Goal: Check status: Check status

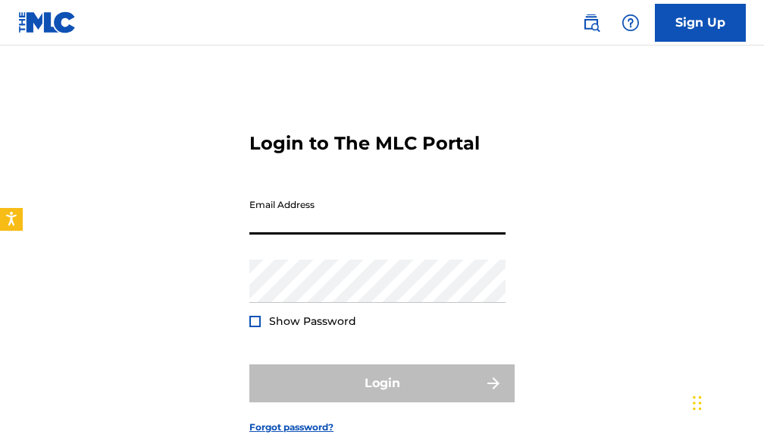
scroll to position [93, 0]
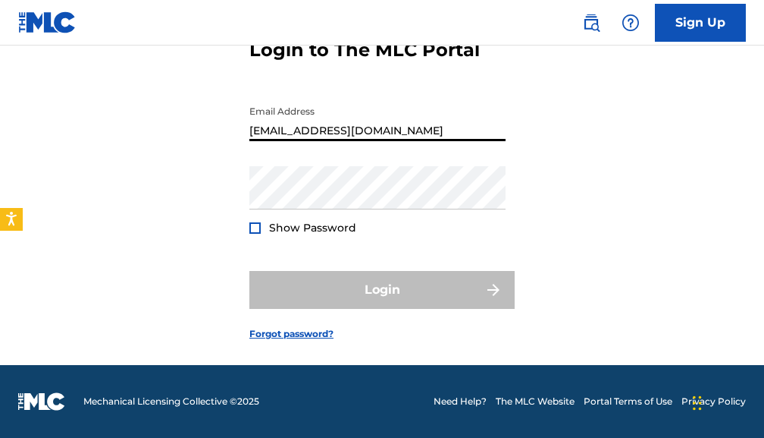
type input "[EMAIL_ADDRESS][DOMAIN_NAME]"
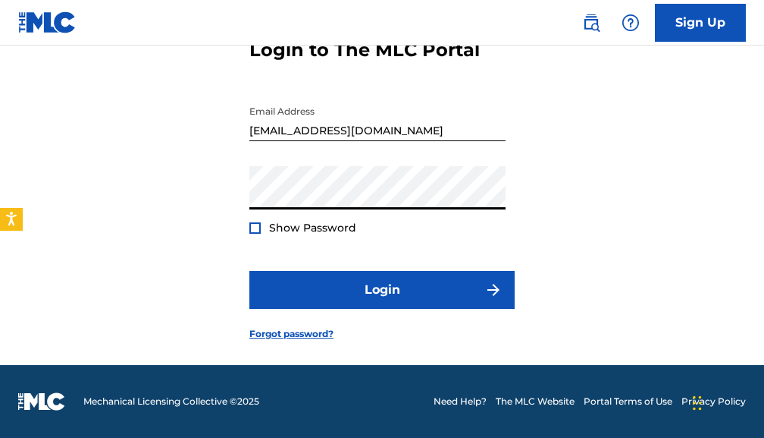
click at [250, 271] on button "Login" at bounding box center [382, 290] width 265 height 38
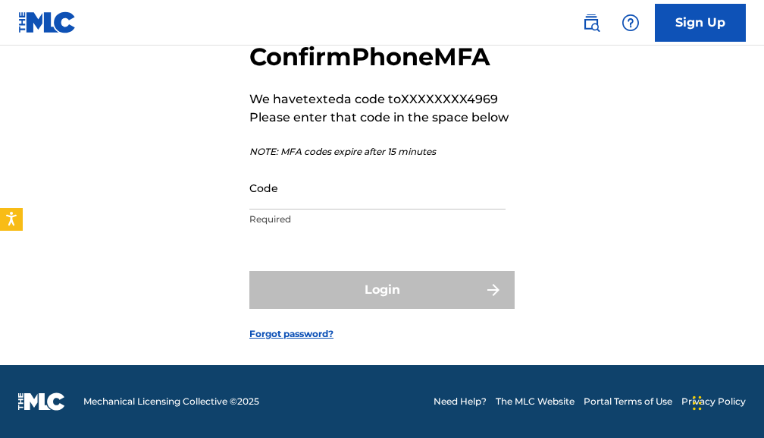
scroll to position [90, 0]
click at [322, 211] on div "Code Required" at bounding box center [378, 200] width 256 height 68
click at [320, 200] on input "Code" at bounding box center [378, 187] width 256 height 43
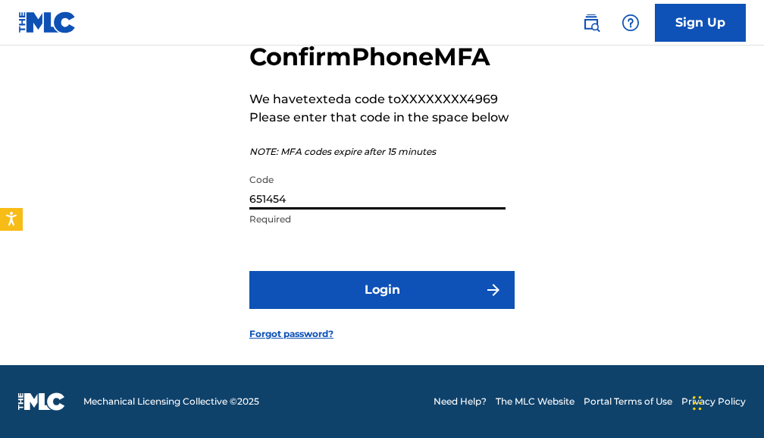
type input "651454"
click at [250, 271] on button "Login" at bounding box center [382, 290] width 265 height 38
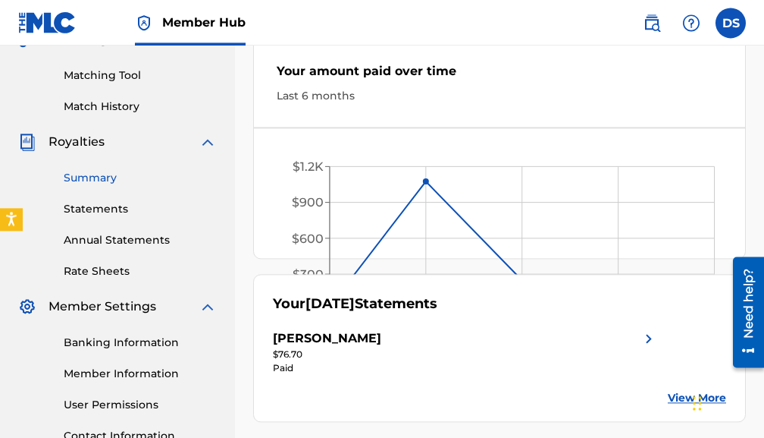
scroll to position [348, 0]
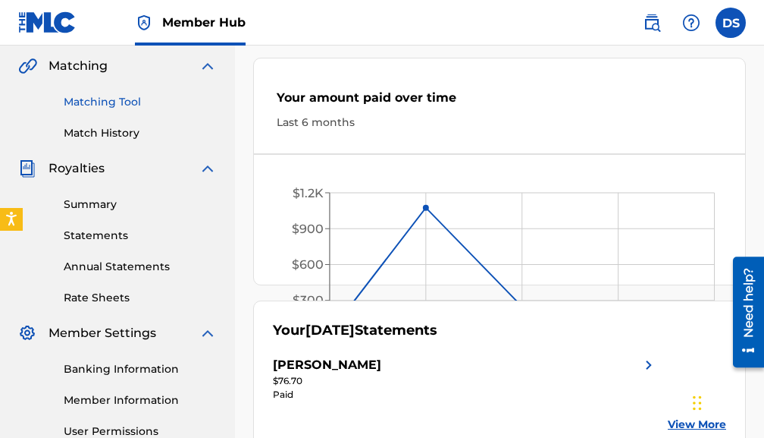
click at [115, 95] on link "Matching Tool" at bounding box center [140, 102] width 153 height 16
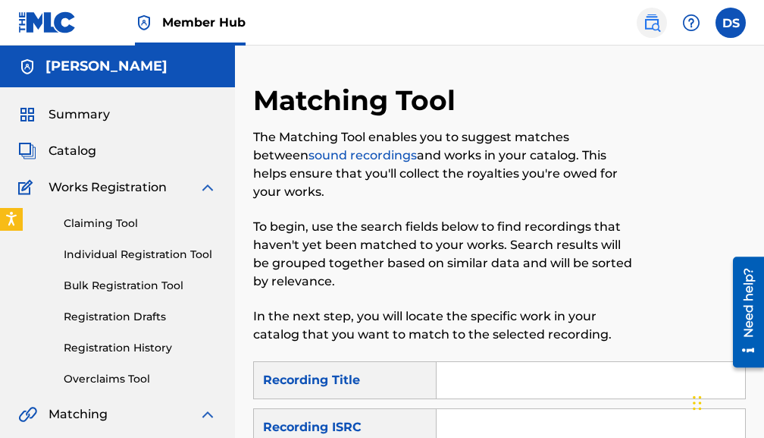
click at [648, 23] on img at bounding box center [652, 23] width 18 height 18
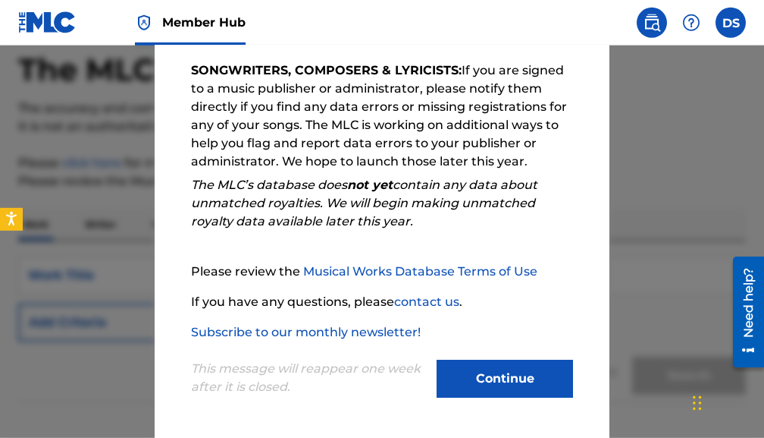
scroll to position [155, 0]
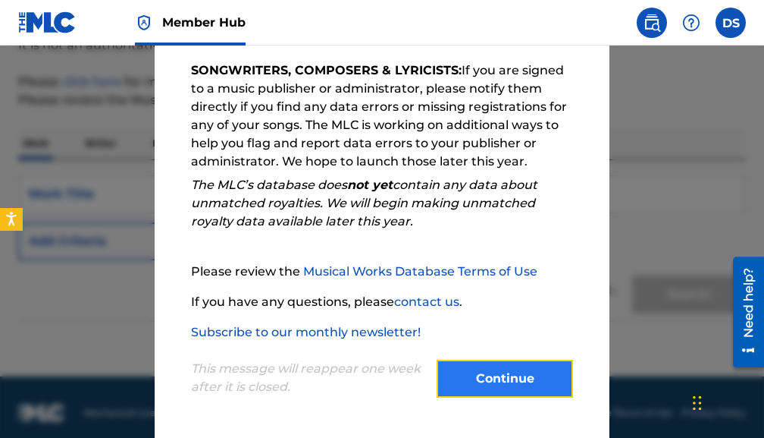
click at [452, 375] on button "Continue" at bounding box center [505, 378] width 137 height 38
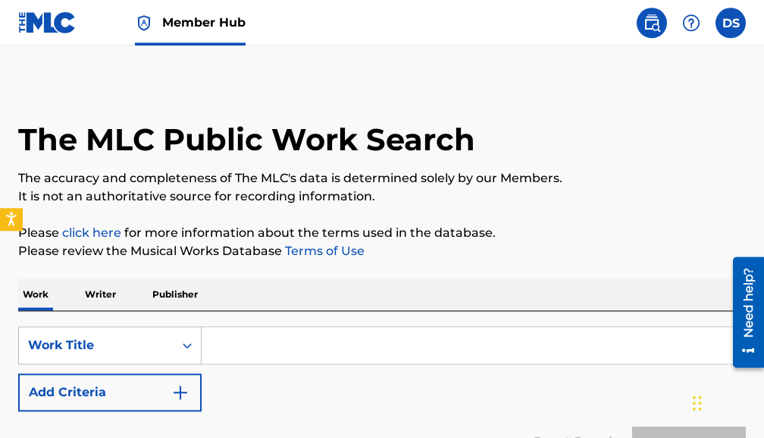
scroll to position [0, 0]
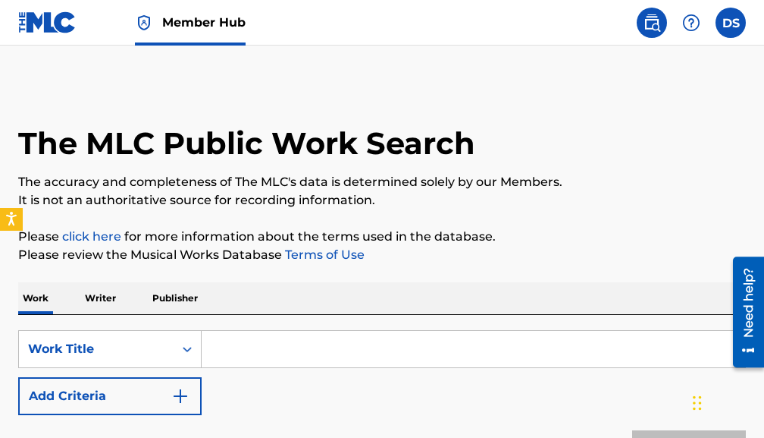
click at [106, 292] on p "Writer" at bounding box center [100, 298] width 40 height 32
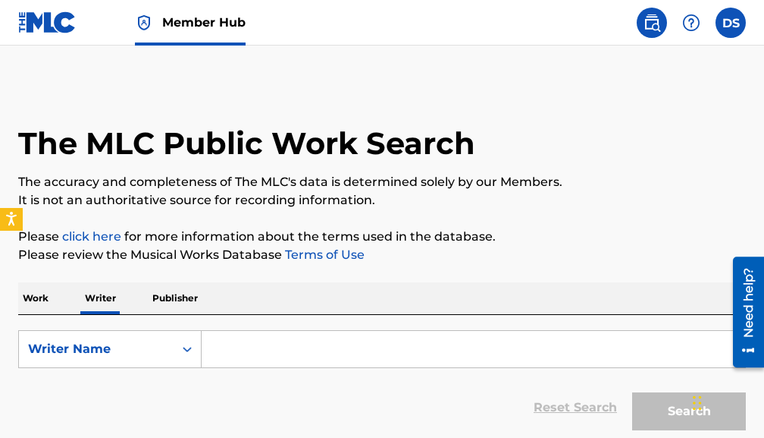
click at [166, 294] on p "Publisher" at bounding box center [175, 298] width 55 height 32
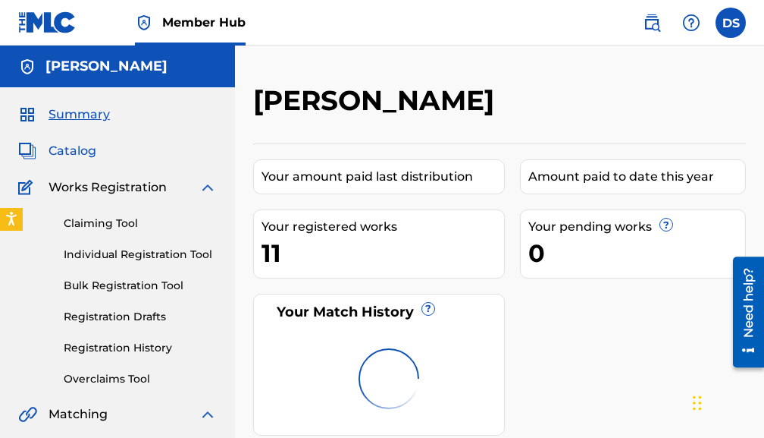
click at [82, 151] on span "Catalog" at bounding box center [73, 151] width 48 height 18
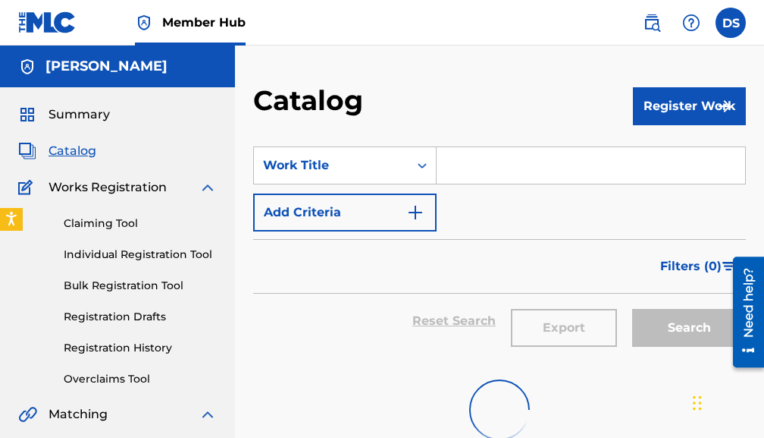
click at [84, 182] on span "Works Registration" at bounding box center [108, 187] width 118 height 18
click at [97, 224] on link "Claiming Tool" at bounding box center [140, 223] width 153 height 16
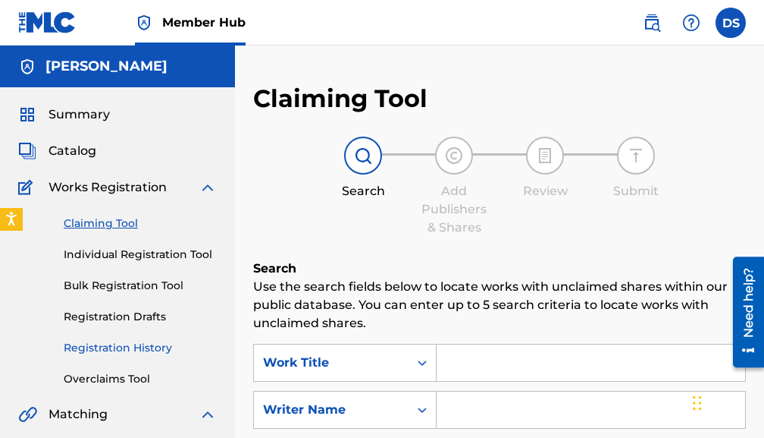
click at [115, 349] on link "Registration History" at bounding box center [140, 348] width 153 height 16
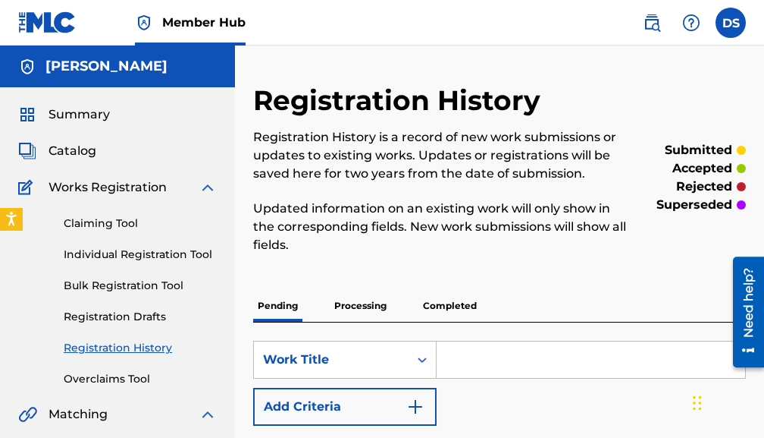
click at [440, 309] on p "Completed" at bounding box center [450, 306] width 63 height 32
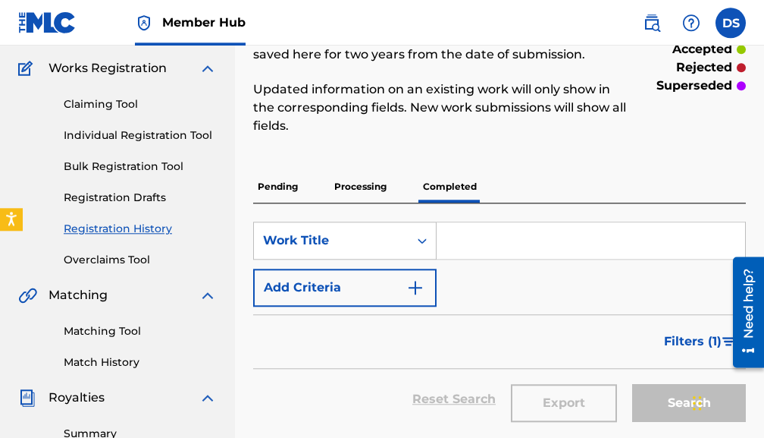
scroll to position [77, 0]
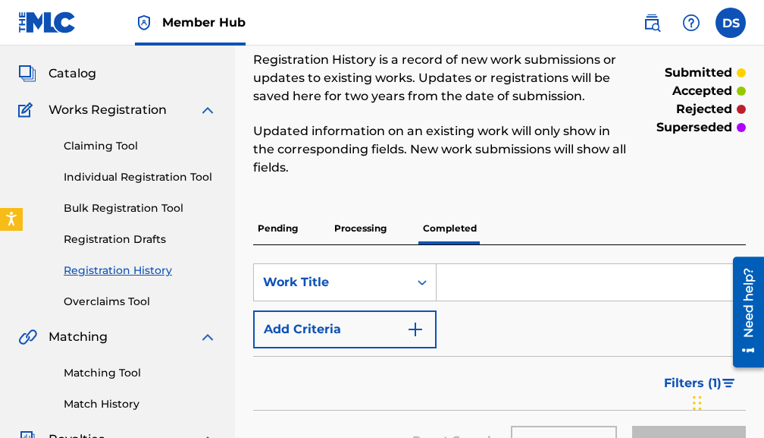
click at [463, 239] on p "Completed" at bounding box center [450, 228] width 63 height 32
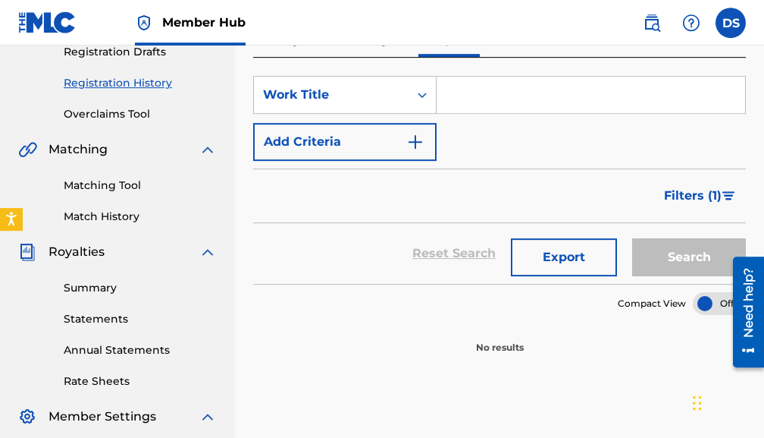
scroll to position [155, 0]
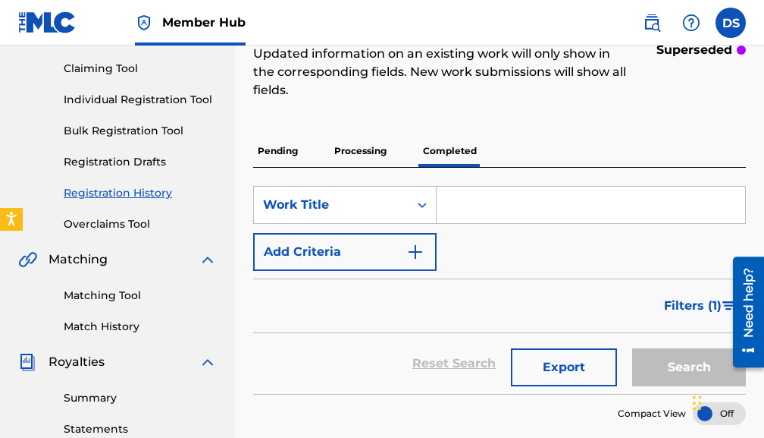
click at [445, 152] on p "Completed" at bounding box center [450, 151] width 63 height 32
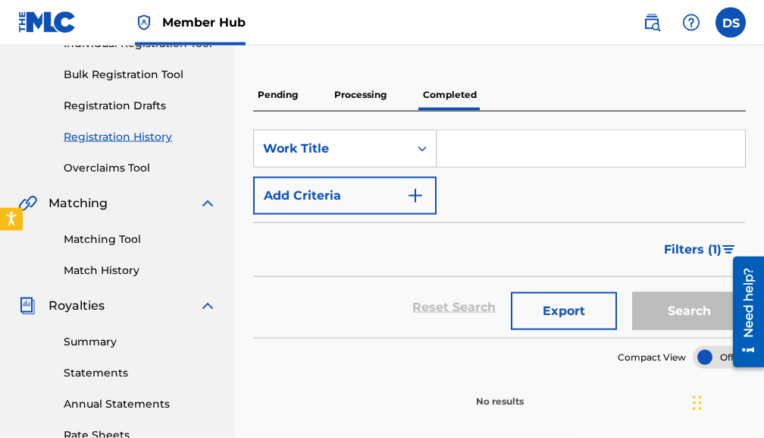
scroll to position [77, 0]
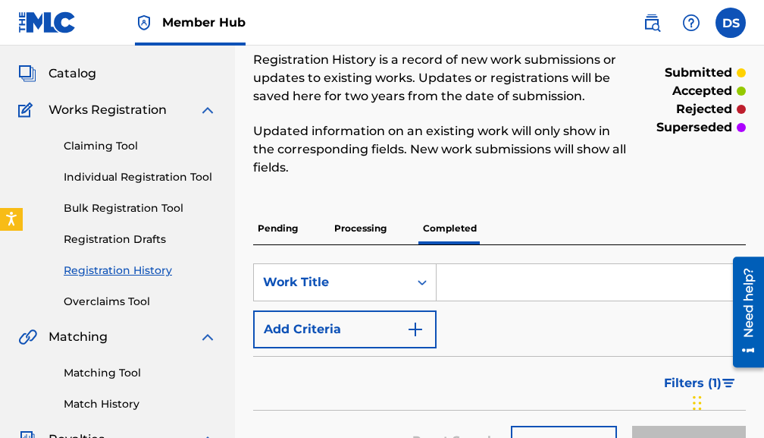
click at [362, 227] on p "Processing" at bounding box center [360, 228] width 61 height 32
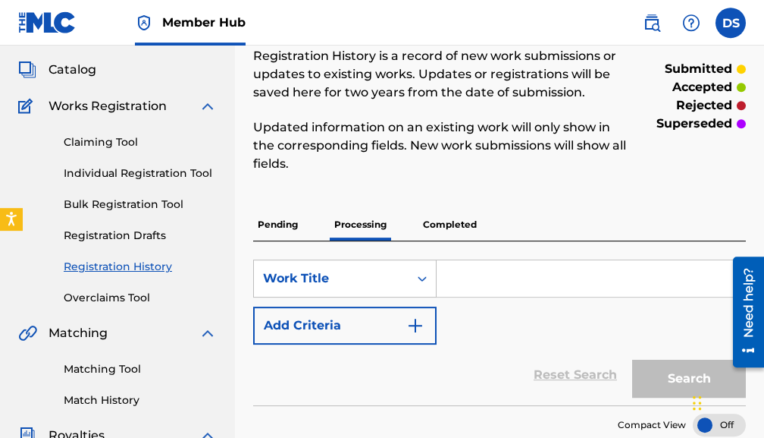
scroll to position [77, 0]
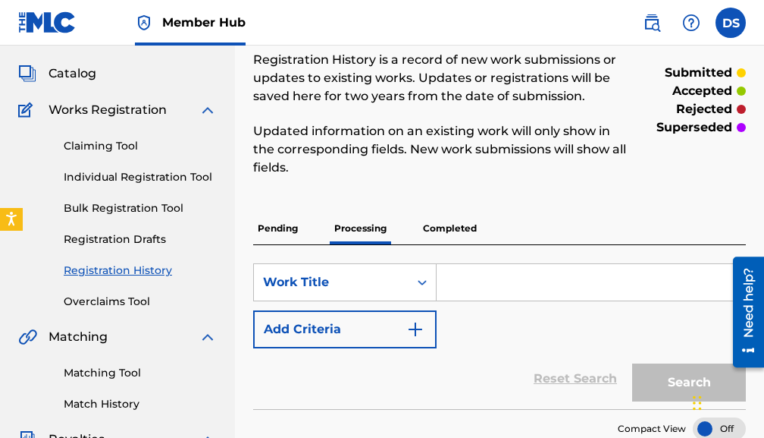
click at [284, 224] on p "Pending" at bounding box center [277, 228] width 49 height 32
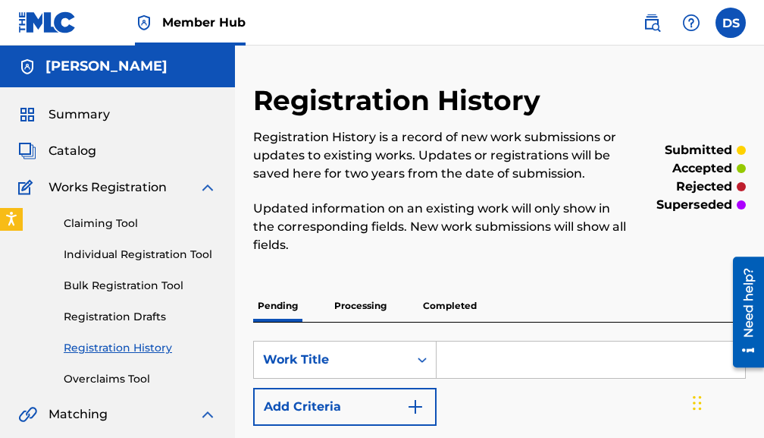
click at [440, 305] on p "Completed" at bounding box center [450, 306] width 63 height 32
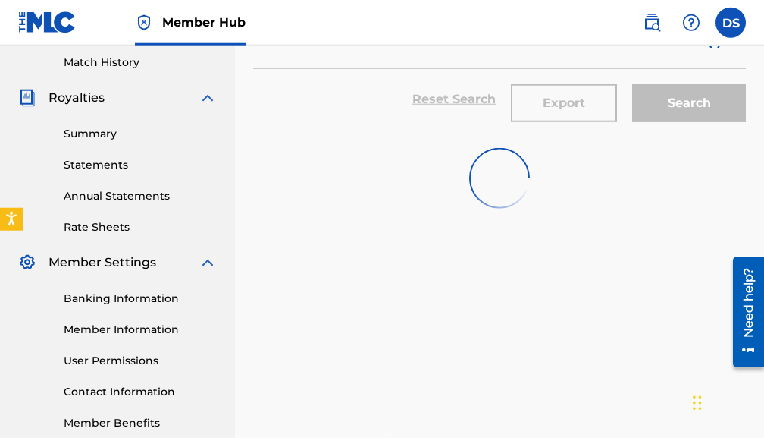
scroll to position [271, 0]
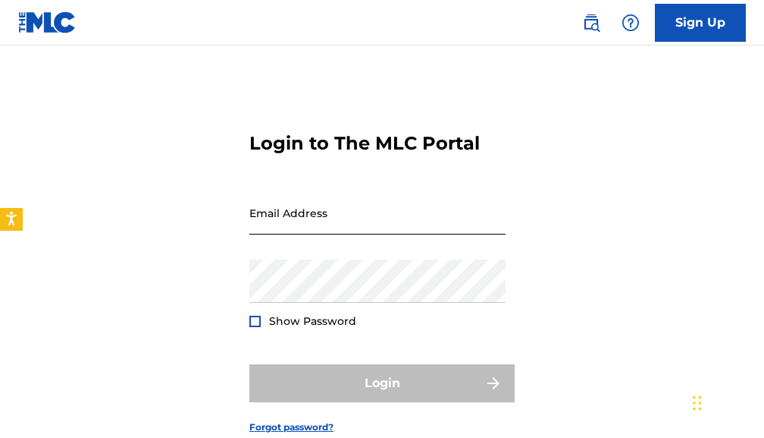
click at [290, 207] on input "Email Address" at bounding box center [378, 212] width 256 height 43
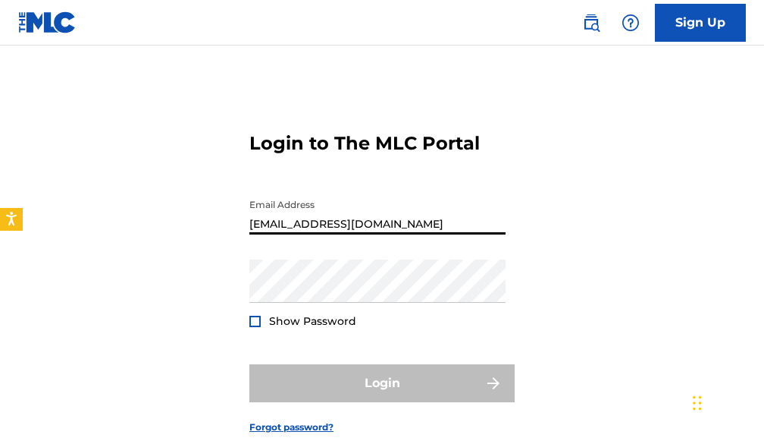
type input "[EMAIL_ADDRESS][DOMAIN_NAME]"
click at [309, 312] on div "Password Show Password" at bounding box center [378, 293] width 256 height 68
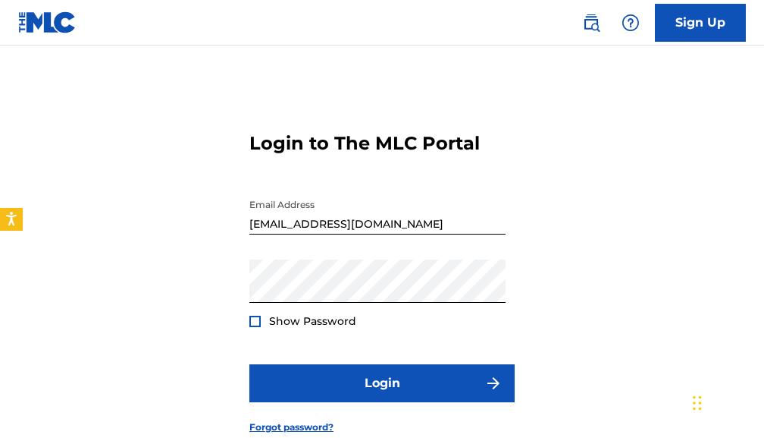
click at [256, 322] on div at bounding box center [255, 321] width 11 height 11
click at [250, 364] on button "Login" at bounding box center [382, 383] width 265 height 38
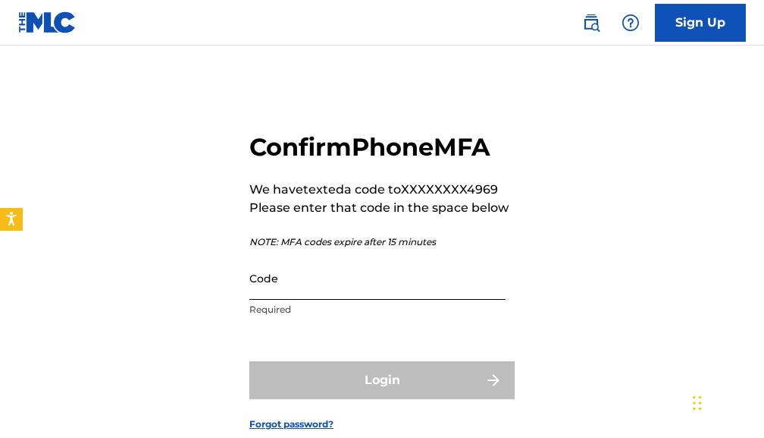
click at [306, 276] on input "Code" at bounding box center [378, 277] width 256 height 43
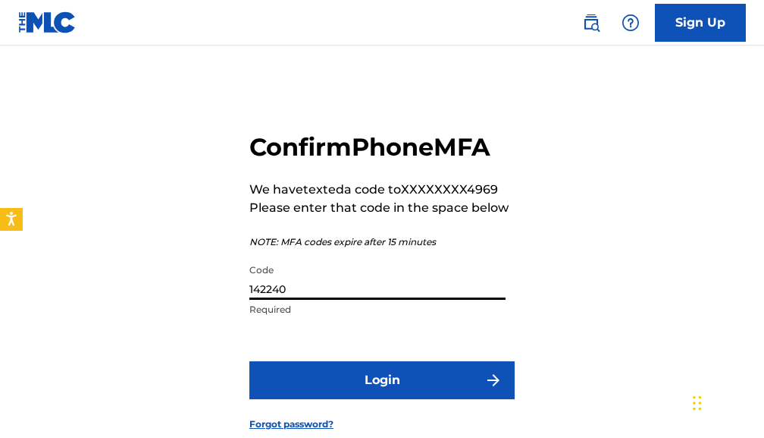
type input "142240"
click at [250, 361] on button "Login" at bounding box center [382, 380] width 265 height 38
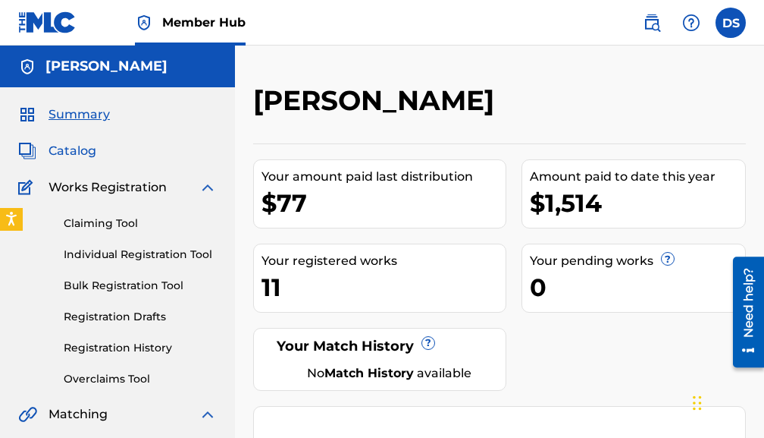
click at [78, 147] on span "Catalog" at bounding box center [73, 151] width 48 height 18
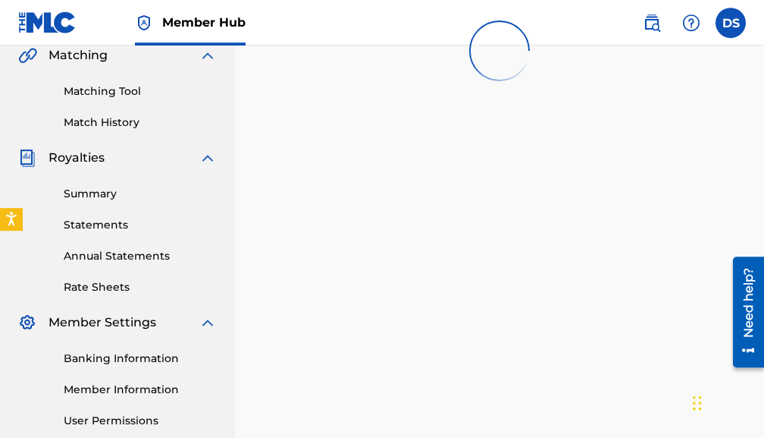
scroll to position [387, 0]
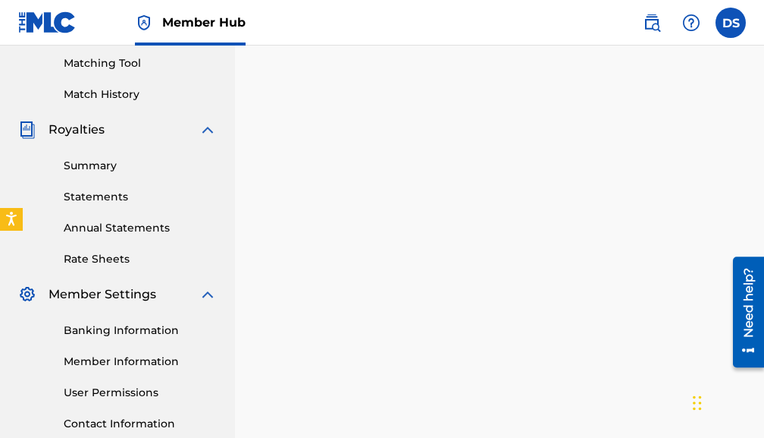
click at [243, 127] on div "Catalog Register Work SearchWithCriteria25de1a77-17a3-4530-9c7d-304f23572ad8 Wo…" at bounding box center [499, 89] width 529 height 784
click at [371, 147] on div "SearchWithCriteria25de1a77-17a3-4530-9c7d-304f23572ad8 Work Title Add Criteria …" at bounding box center [499, 133] width 493 height 784
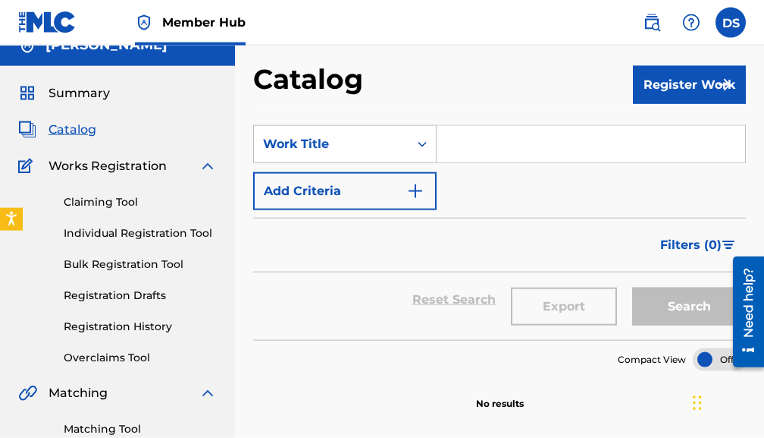
scroll to position [0, 0]
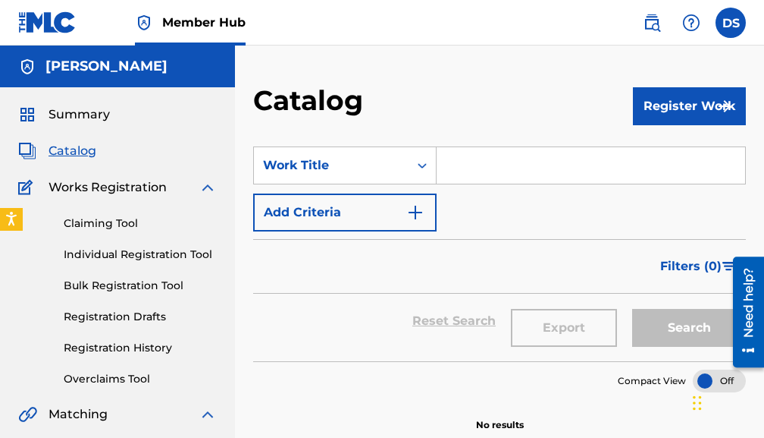
click at [63, 17] on img at bounding box center [47, 22] width 58 height 22
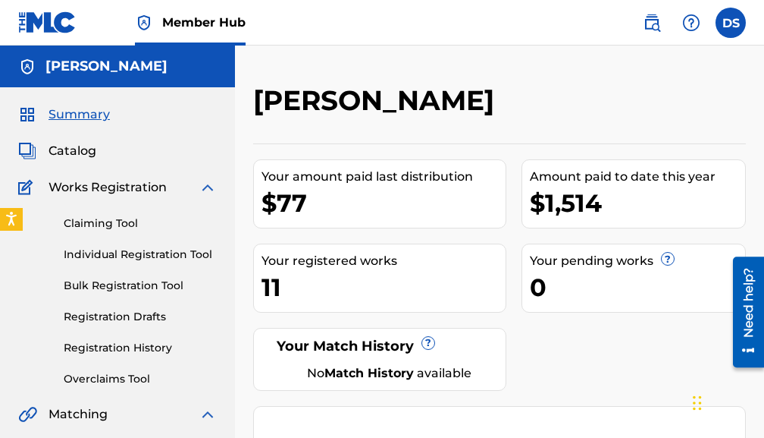
click at [268, 287] on div "11" at bounding box center [384, 287] width 244 height 34
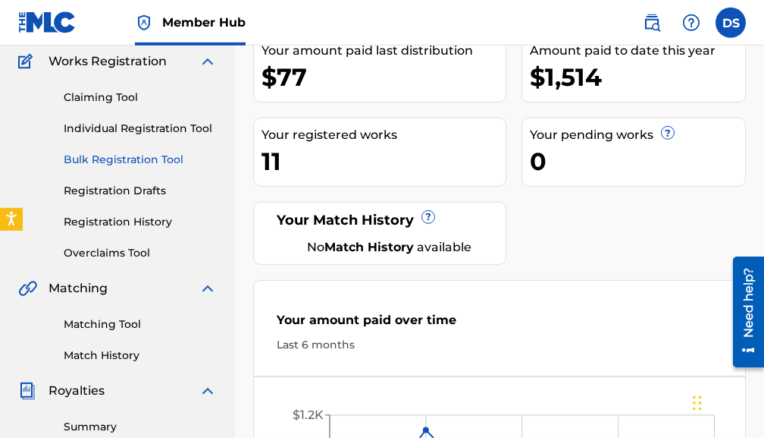
scroll to position [77, 0]
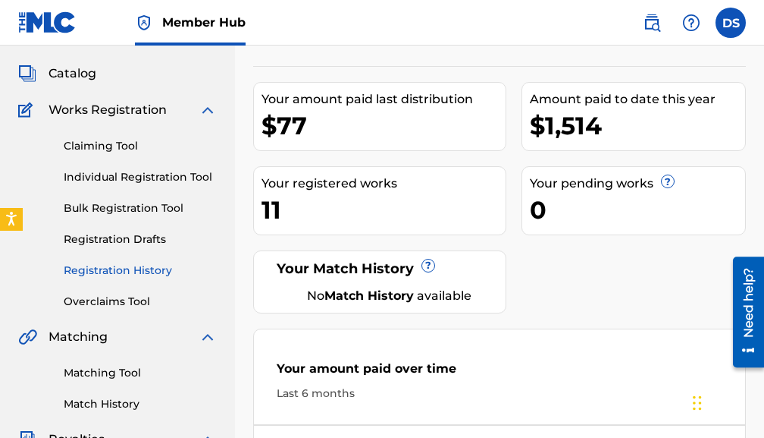
click at [117, 270] on link "Registration History" at bounding box center [140, 270] width 153 height 16
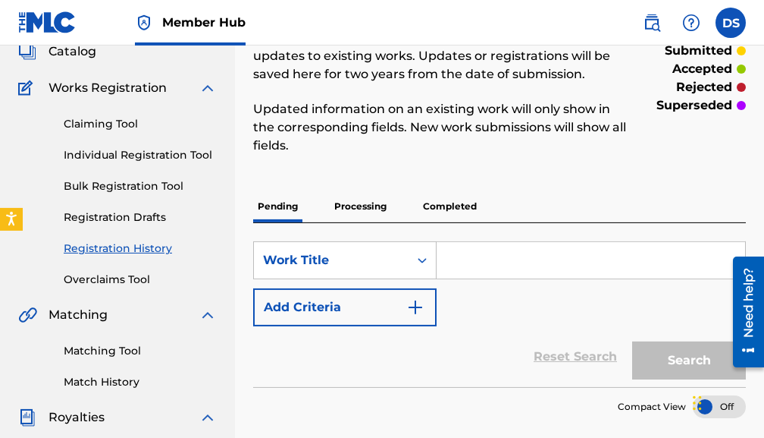
scroll to position [77, 0]
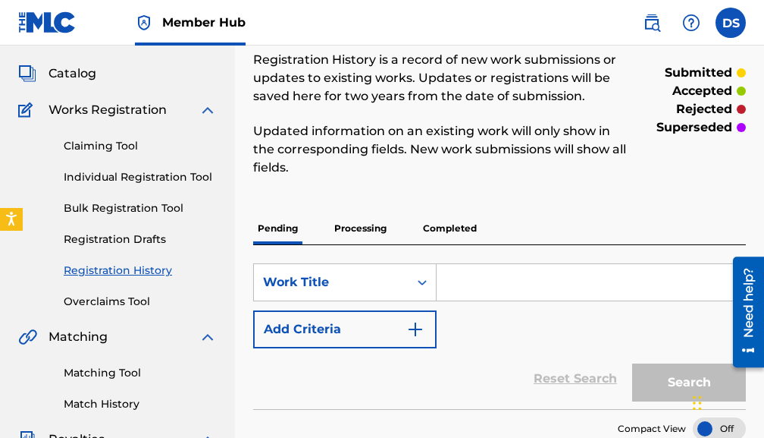
click at [427, 225] on p "Completed" at bounding box center [450, 228] width 63 height 32
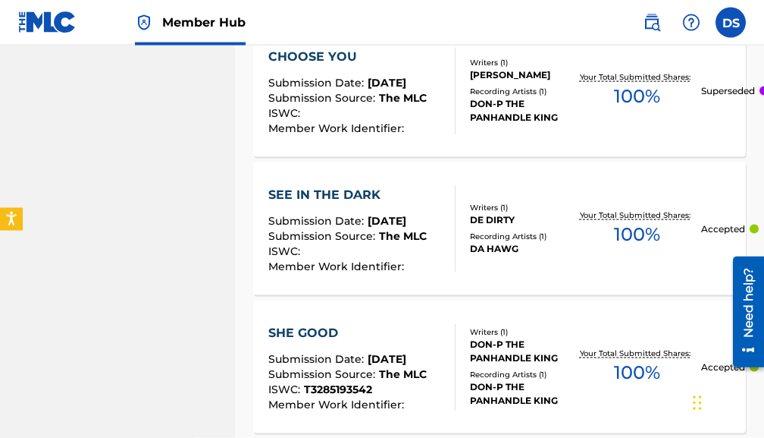
scroll to position [851, 0]
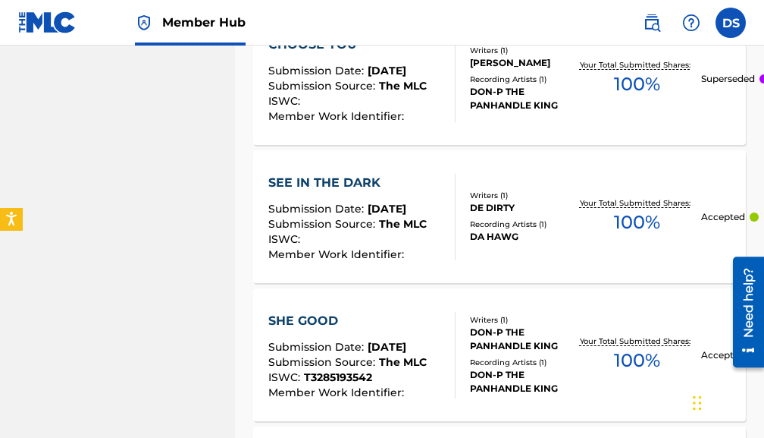
click at [334, 183] on div "SEE IN THE DARK" at bounding box center [347, 183] width 159 height 18
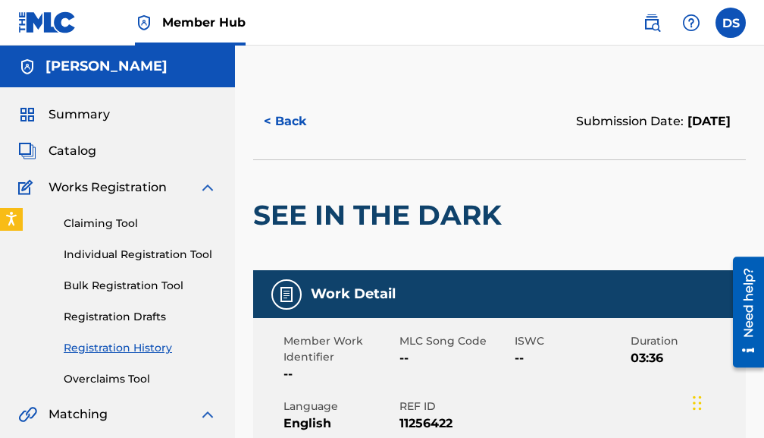
click at [302, 286] on div "Work Detail" at bounding box center [499, 294] width 493 height 48
click at [660, 24] on img at bounding box center [652, 23] width 18 height 18
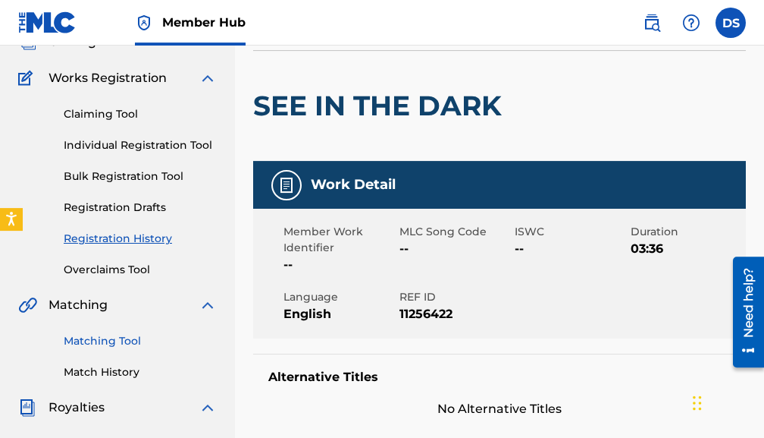
scroll to position [77, 0]
